Goal: Navigation & Orientation: Go to known website

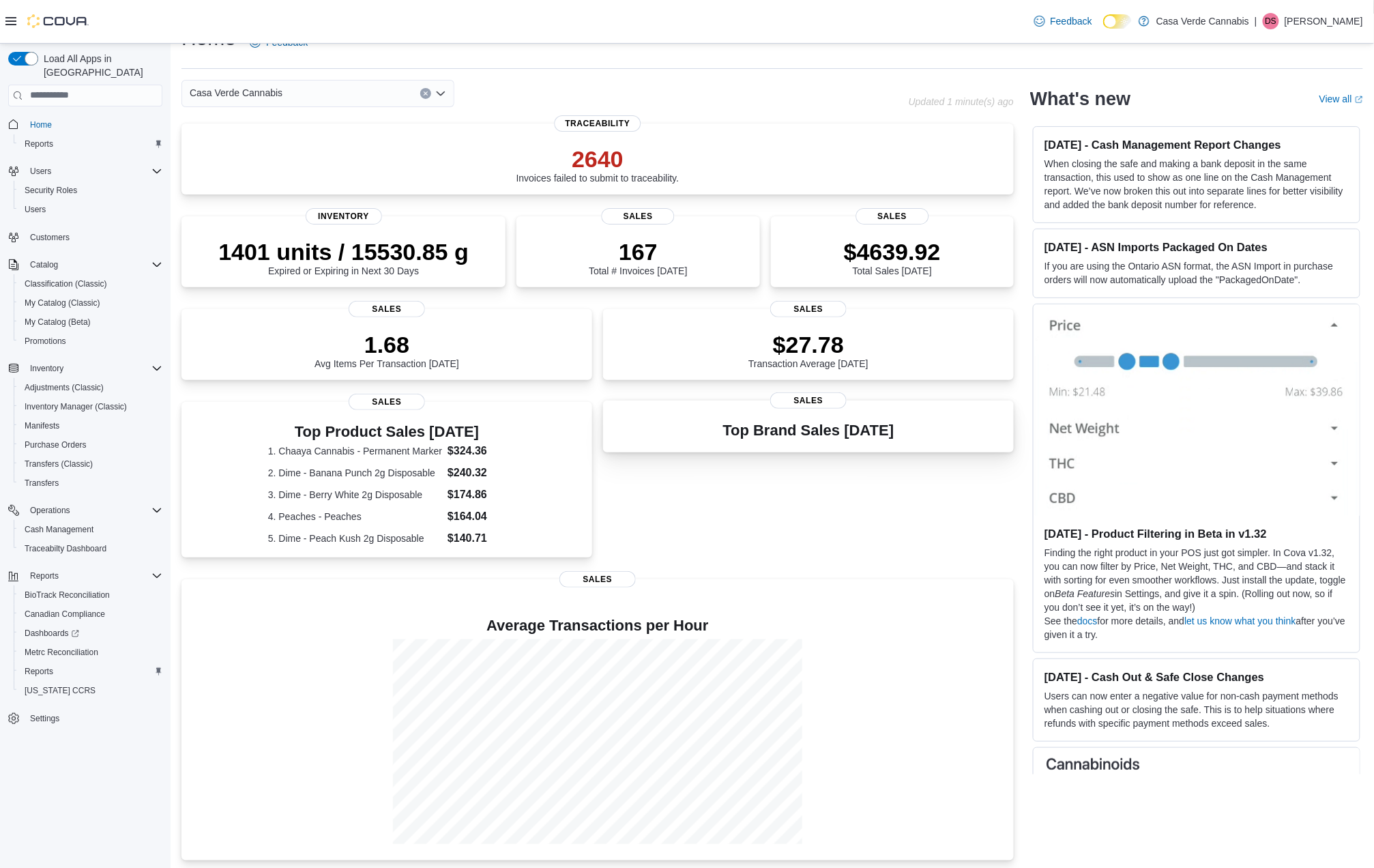
scroll to position [45, 0]
